Goal: Navigation & Orientation: Understand site structure

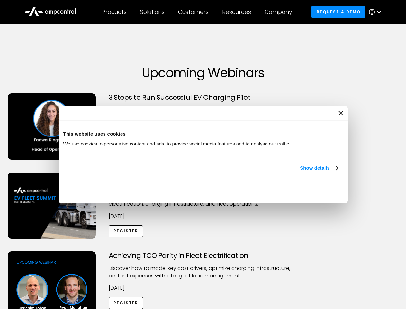
click at [300, 172] on link "Show details" at bounding box center [319, 168] width 38 height 8
click at [0, 0] on div "Necessary cookies help make a website usable by enabling basic functions like p…" at bounding box center [0, 0] width 0 height 0
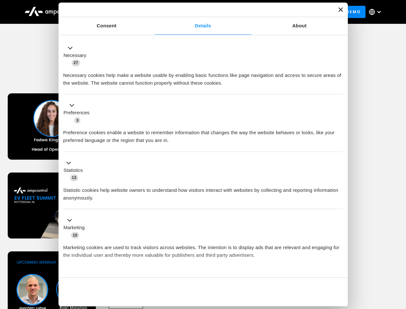
click at [399, 259] on div "Achieving TCO Parity in Fleet Electrification Discover how to model key cost dr…" at bounding box center [203, 301] width 404 height 101
click at [198, 12] on div "Customers" at bounding box center [193, 11] width 31 height 7
click at [114, 12] on div "Products" at bounding box center [114, 11] width 24 height 7
click at [153, 12] on div "Solutions" at bounding box center [152, 11] width 24 height 7
click at [195, 12] on div "Customers" at bounding box center [193, 11] width 31 height 7
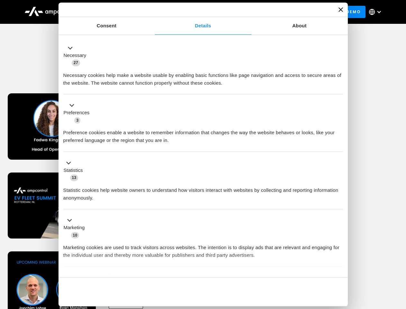
click at [238, 12] on div "Resources" at bounding box center [236, 11] width 29 height 7
click at [281, 12] on div "Company" at bounding box center [278, 11] width 27 height 7
click at [377, 12] on div at bounding box center [379, 11] width 5 height 5
